Goal: Transaction & Acquisition: Purchase product/service

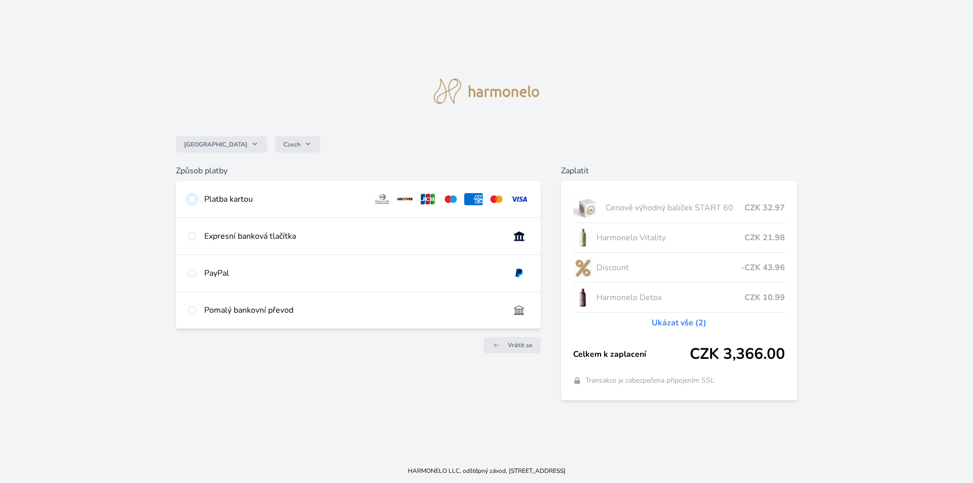
click at [194, 198] on input "radio" at bounding box center [192, 199] width 8 height 8
radio input "true"
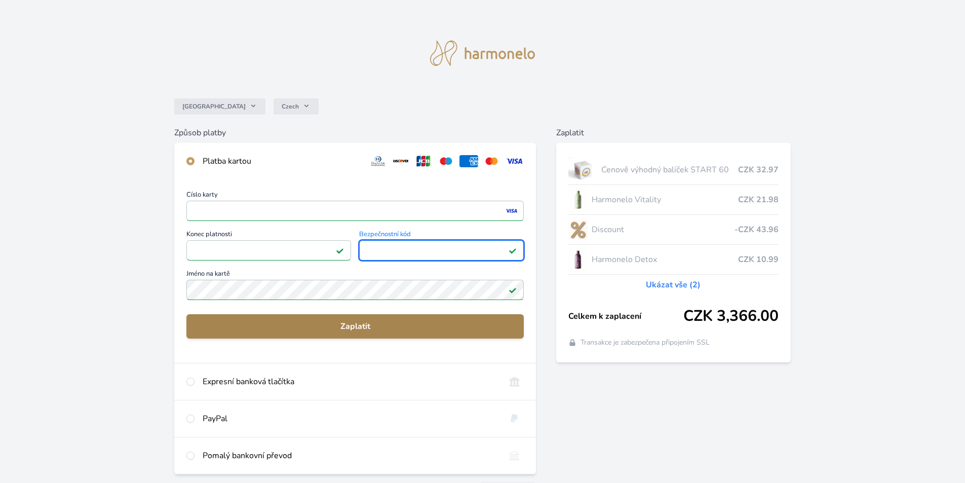
click at [351, 323] on span "Zaplatit" at bounding box center [355, 326] width 321 height 12
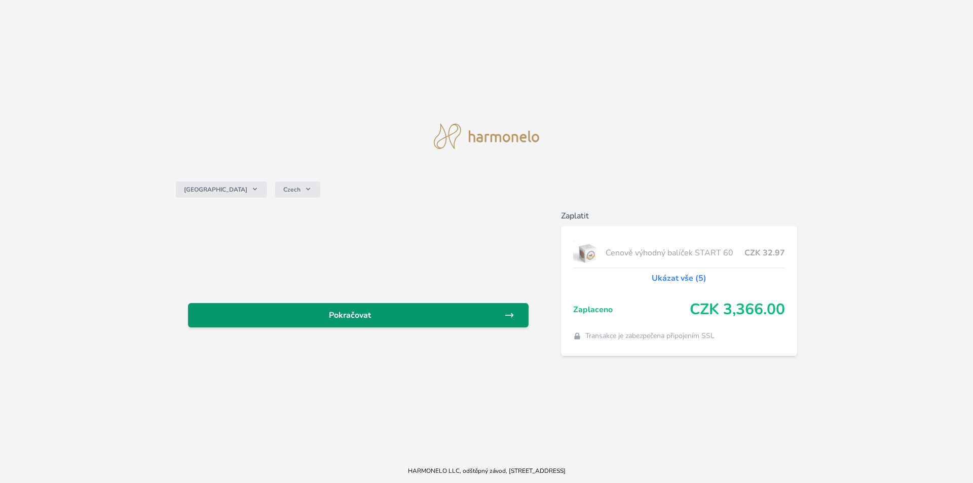
click at [468, 317] on span "Pokračovat" at bounding box center [350, 315] width 308 height 12
